Goal: Check status: Check status

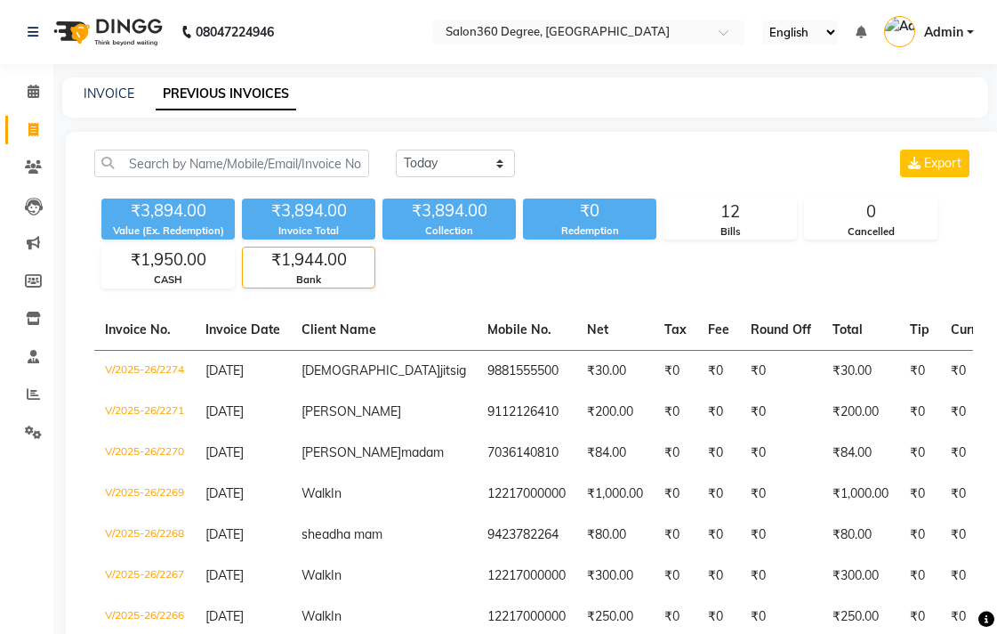
select select "[DATE]"
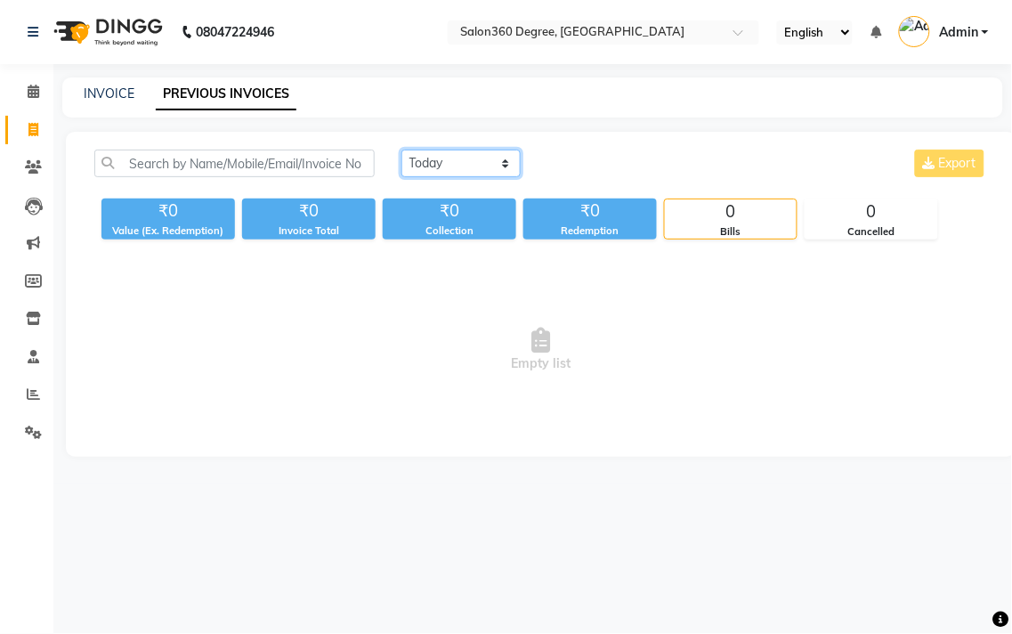
click at [416, 164] on select "Today Yesterday Custom Range" at bounding box center [460, 163] width 119 height 28
select select "[DATE]"
click at [401, 149] on select "Today Yesterday Custom Range" at bounding box center [460, 163] width 119 height 28
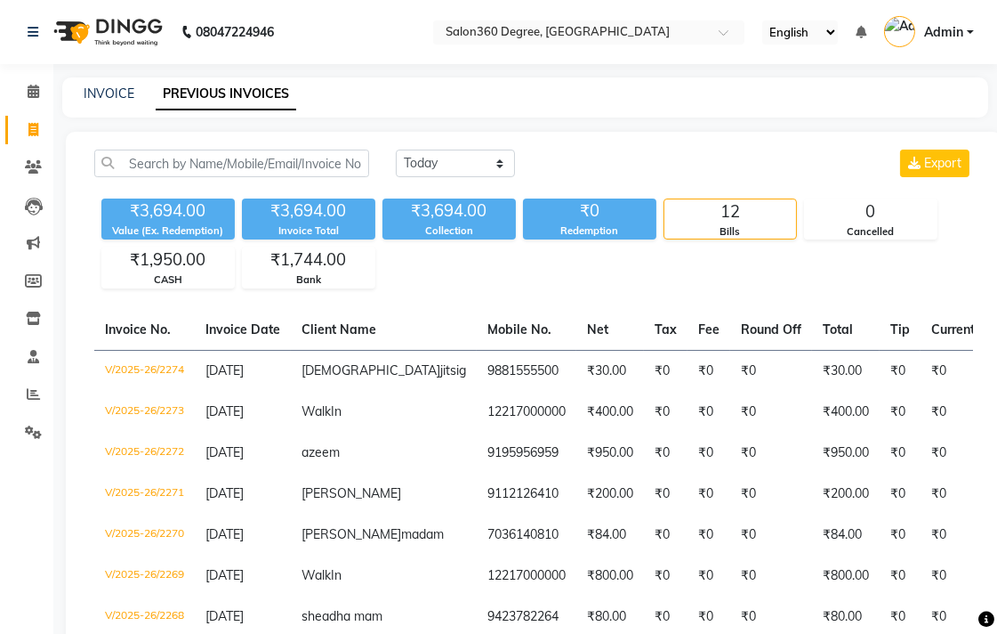
click at [151, 241] on div "₹3,694.00 Value (Ex. Redemption) ₹3,694.00 Invoice Total ₹3,694.00 Collection ₹…" at bounding box center [533, 239] width 879 height 97
click at [161, 244] on div "₹3,694.00 Value (Ex. Redemption) ₹3,694.00 Invoice Total ₹3,694.00 Collection ₹…" at bounding box center [533, 239] width 879 height 97
click at [173, 278] on div "CASH" at bounding box center [168, 279] width 132 height 15
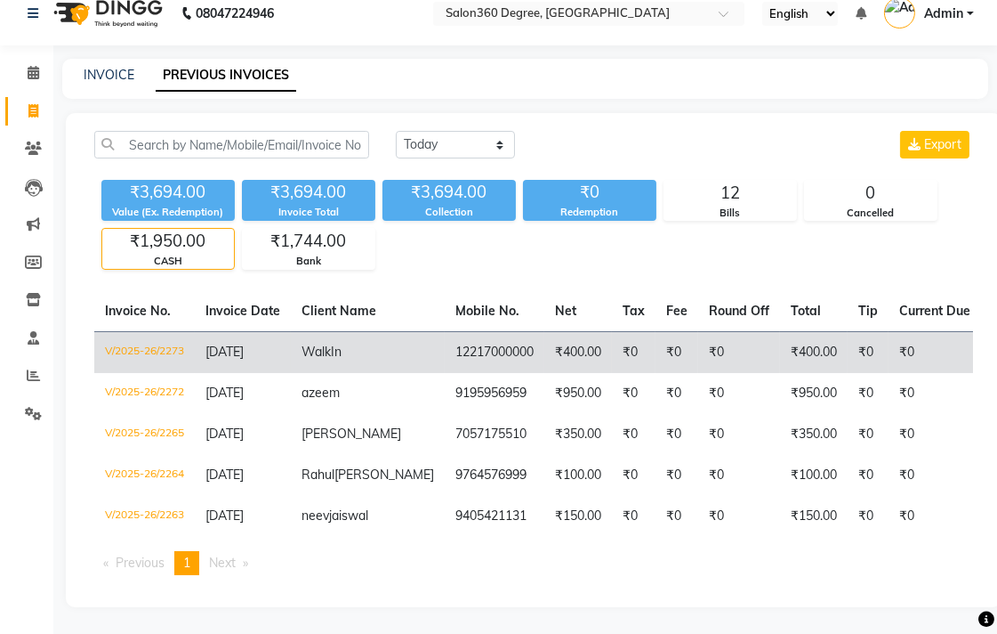
scroll to position [31, 0]
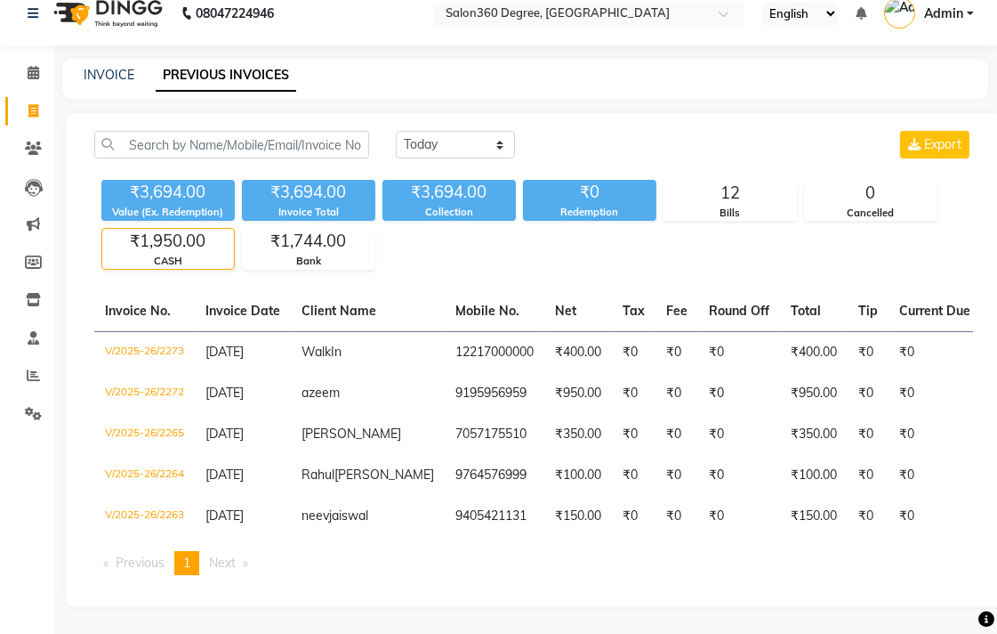
click at [475, 625] on main "INVOICE PREVIOUS INVOICES Today Yesterday Custom Range Export ₹3,694.00 Value (…" at bounding box center [525, 346] width 944 height 575
click at [172, 238] on div "₹1,950.00" at bounding box center [168, 241] width 132 height 25
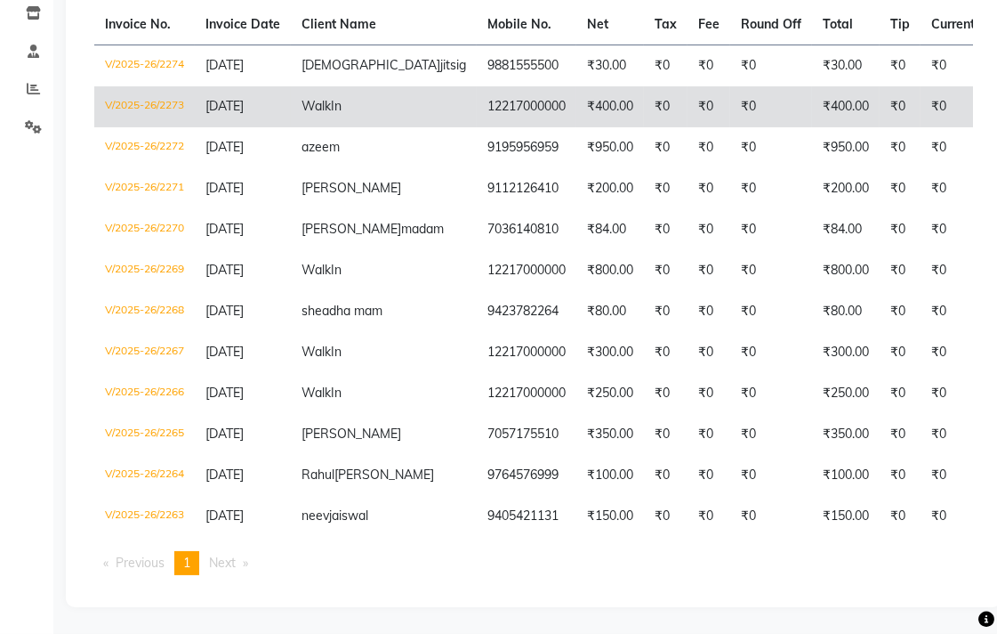
scroll to position [0, 0]
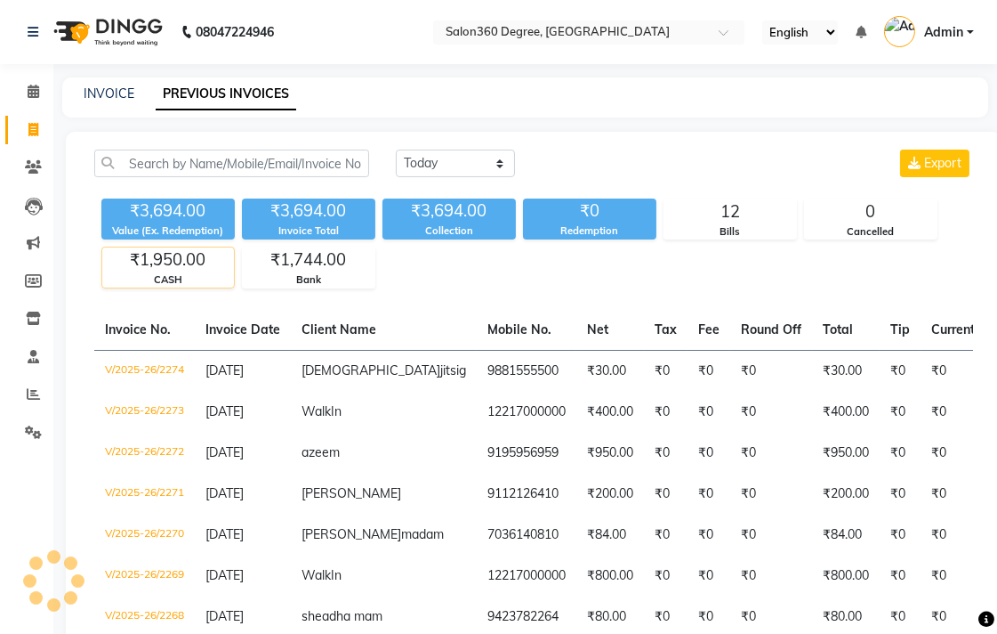
click at [190, 270] on div "₹1,950.00" at bounding box center [168, 259] width 132 height 25
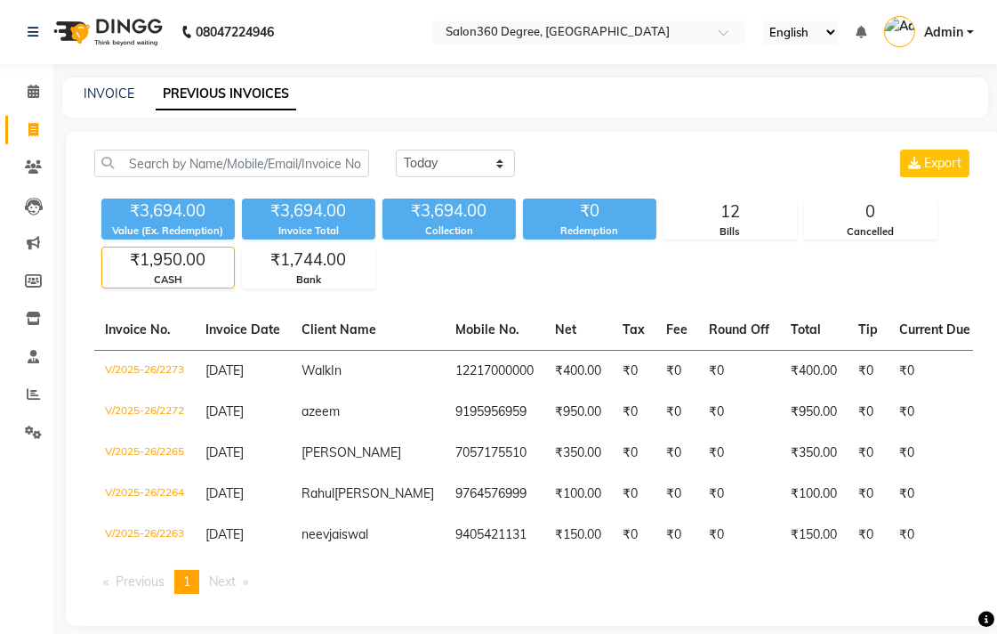
click at [193, 263] on div "₹1,950.00" at bounding box center [168, 259] width 132 height 25
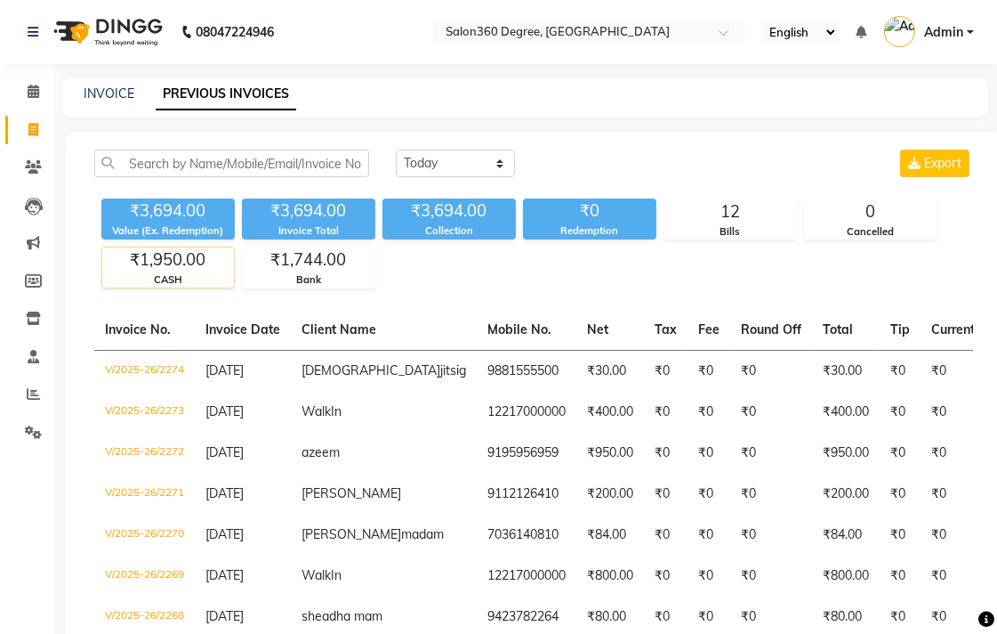
click at [207, 252] on div "₹1,950.00" at bounding box center [168, 259] width 132 height 25
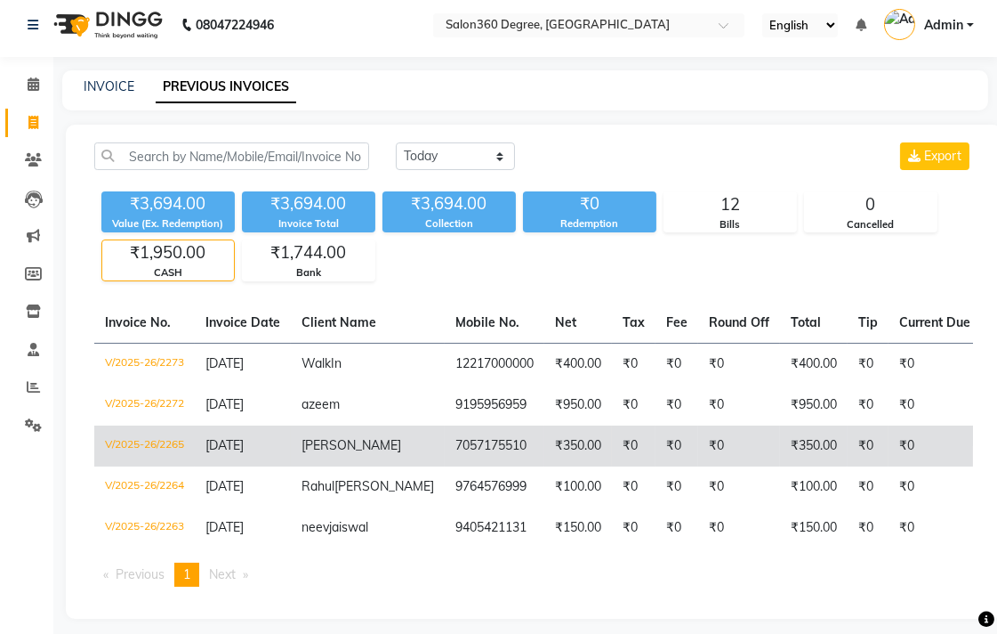
scroll to position [31, 0]
